Goal: Find specific page/section: Find specific page/section

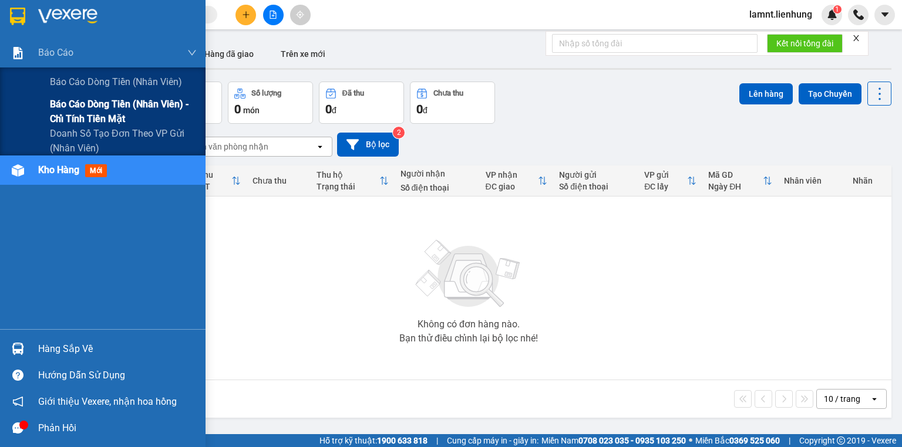
click at [68, 117] on span "Báo cáo dòng tiền (nhân viên) - chỉ tính tiền mặt" at bounding box center [123, 111] width 147 height 29
